Goal: Transaction & Acquisition: Purchase product/service

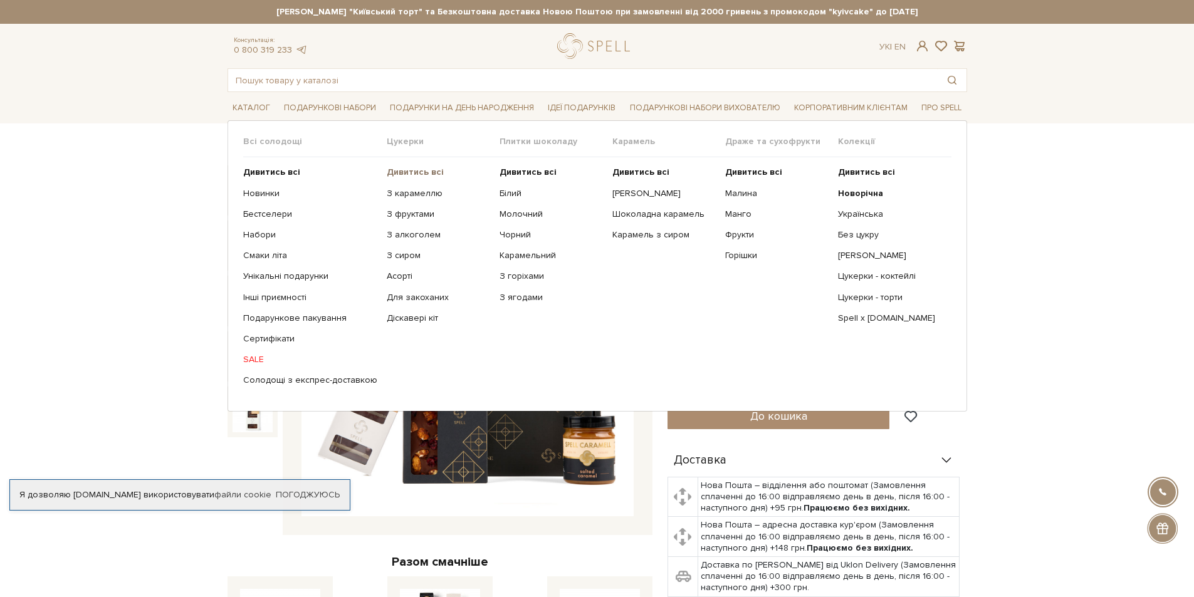
click at [404, 170] on b "Дивитись всі" at bounding box center [415, 172] width 57 height 11
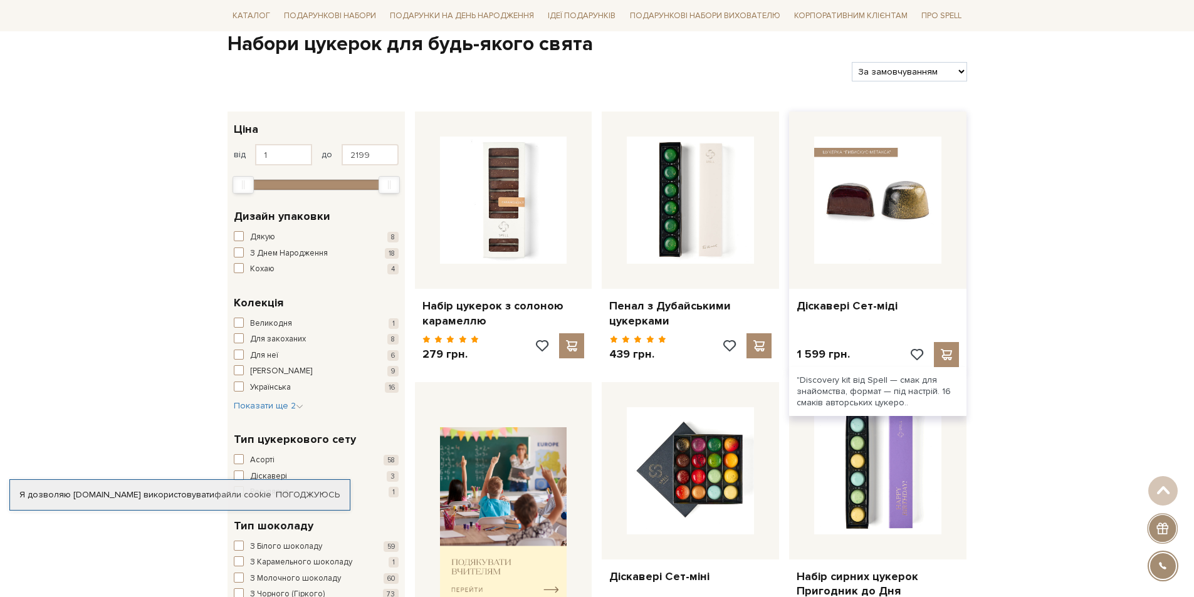
scroll to position [125, 0]
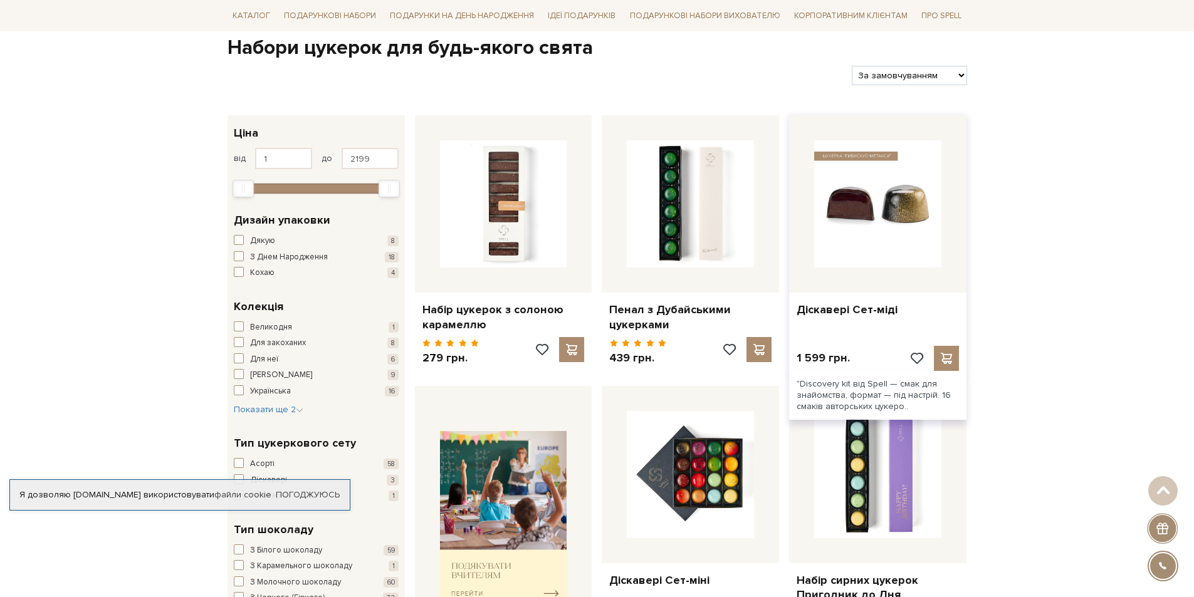
click at [882, 189] on img at bounding box center [877, 203] width 127 height 127
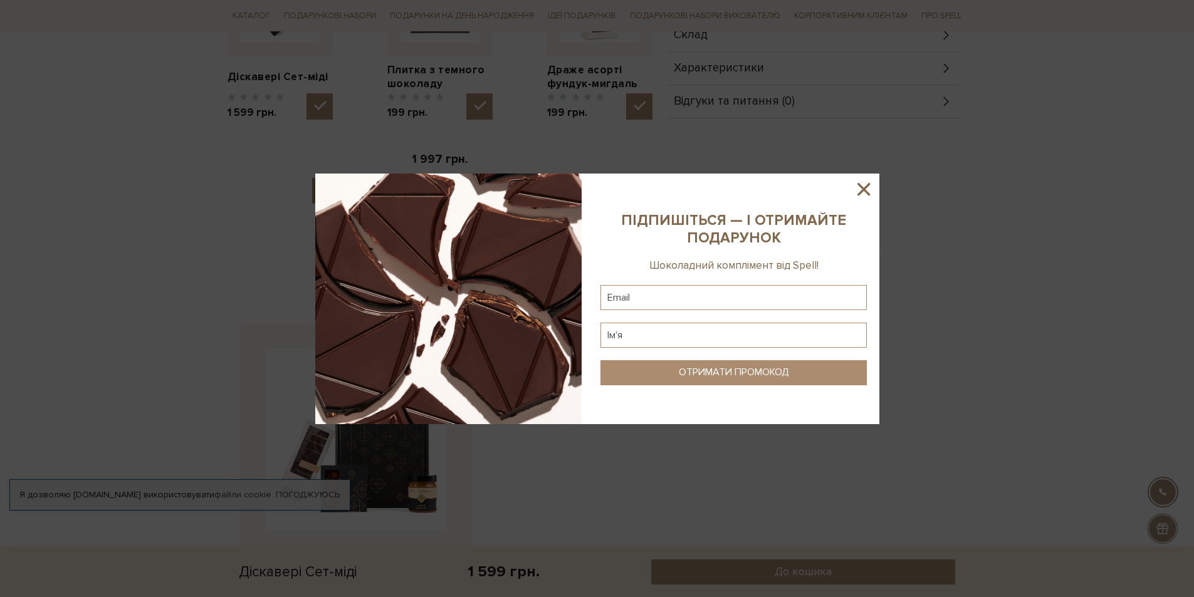
scroll to position [627, 0]
click at [859, 190] on icon at bounding box center [863, 189] width 21 height 21
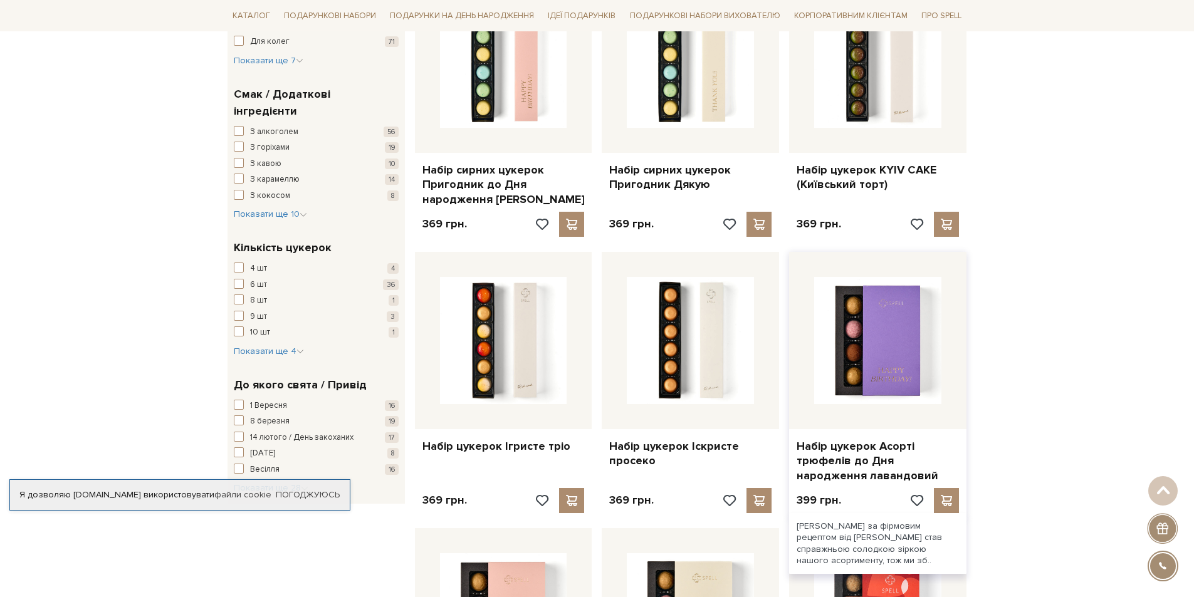
scroll to position [940, 0]
